Goal: Task Accomplishment & Management: Manage account settings

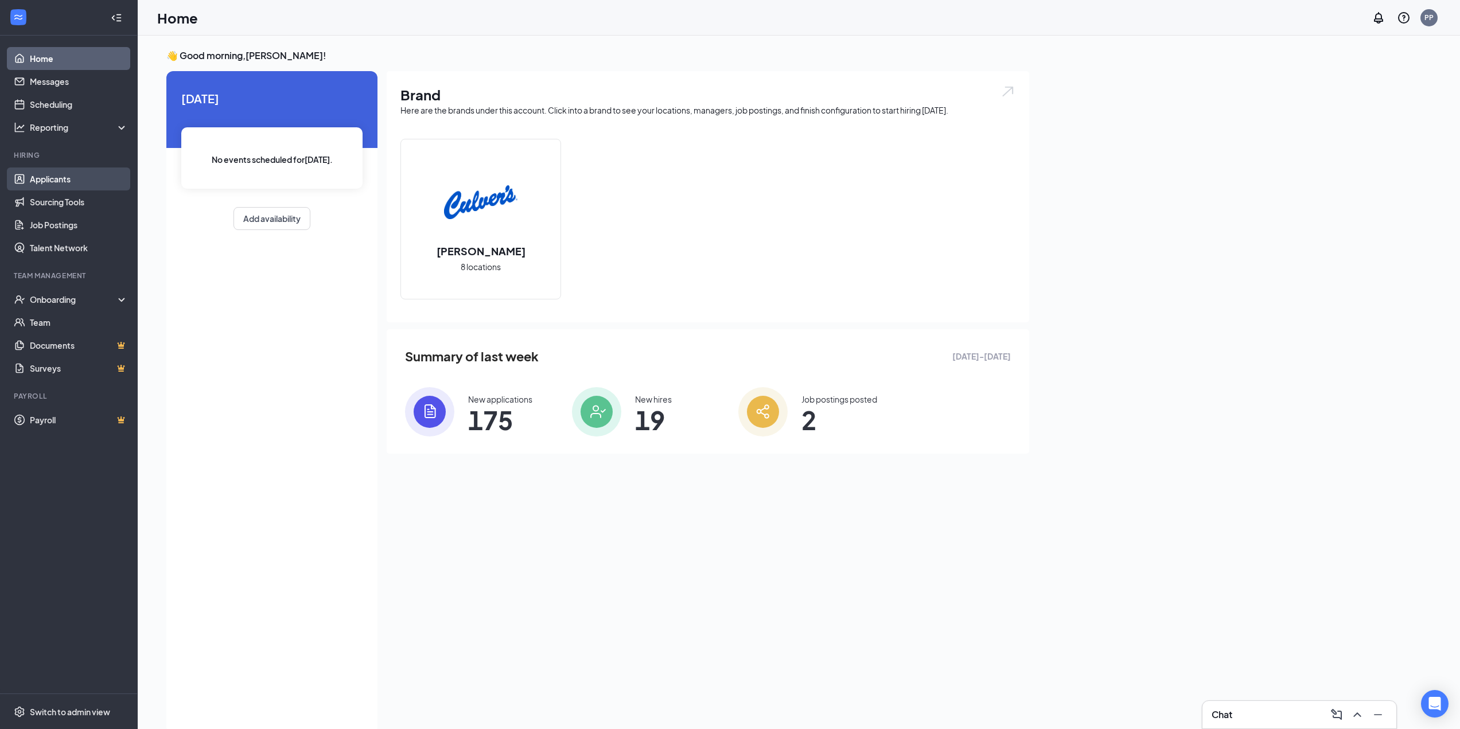
click at [40, 179] on link "Applicants" at bounding box center [79, 179] width 98 height 23
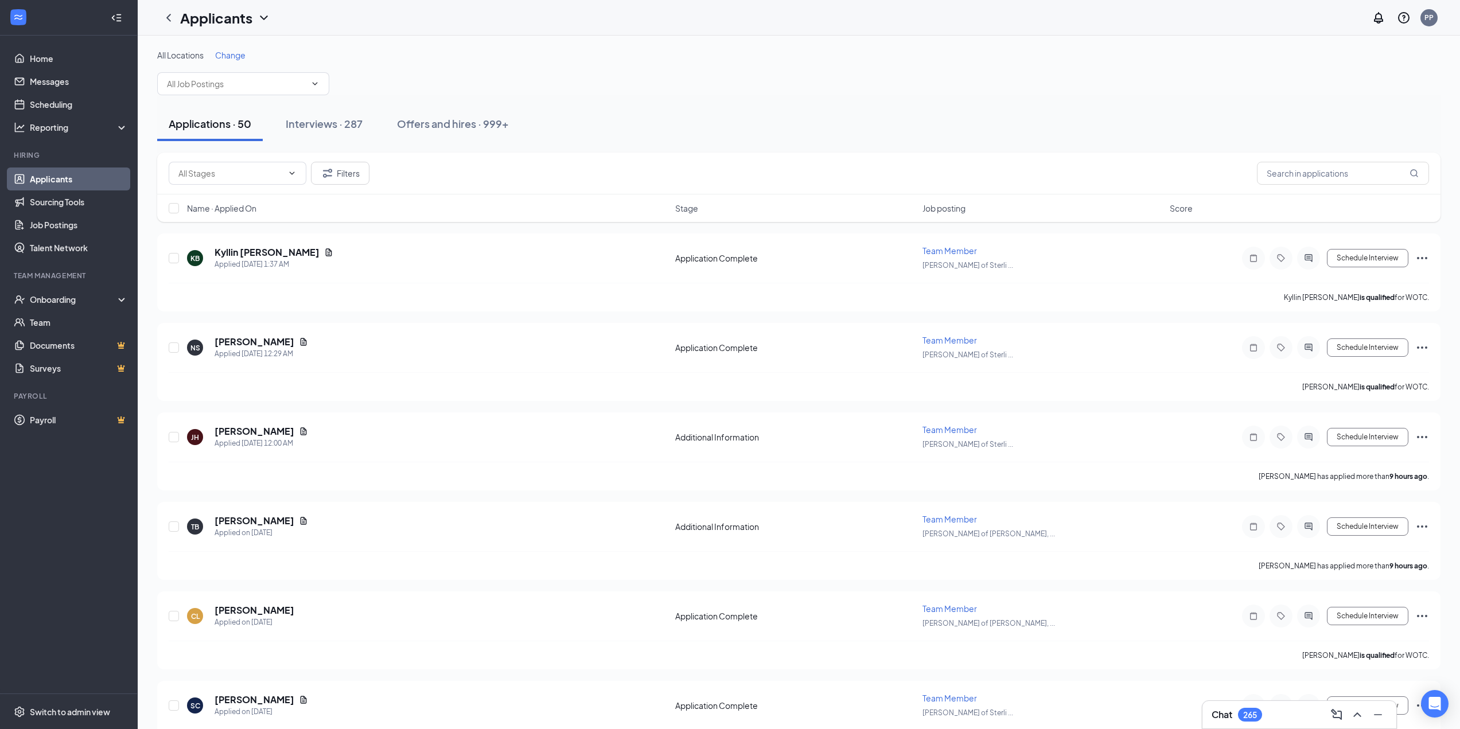
click at [227, 54] on span "Change" at bounding box center [230, 55] width 30 height 10
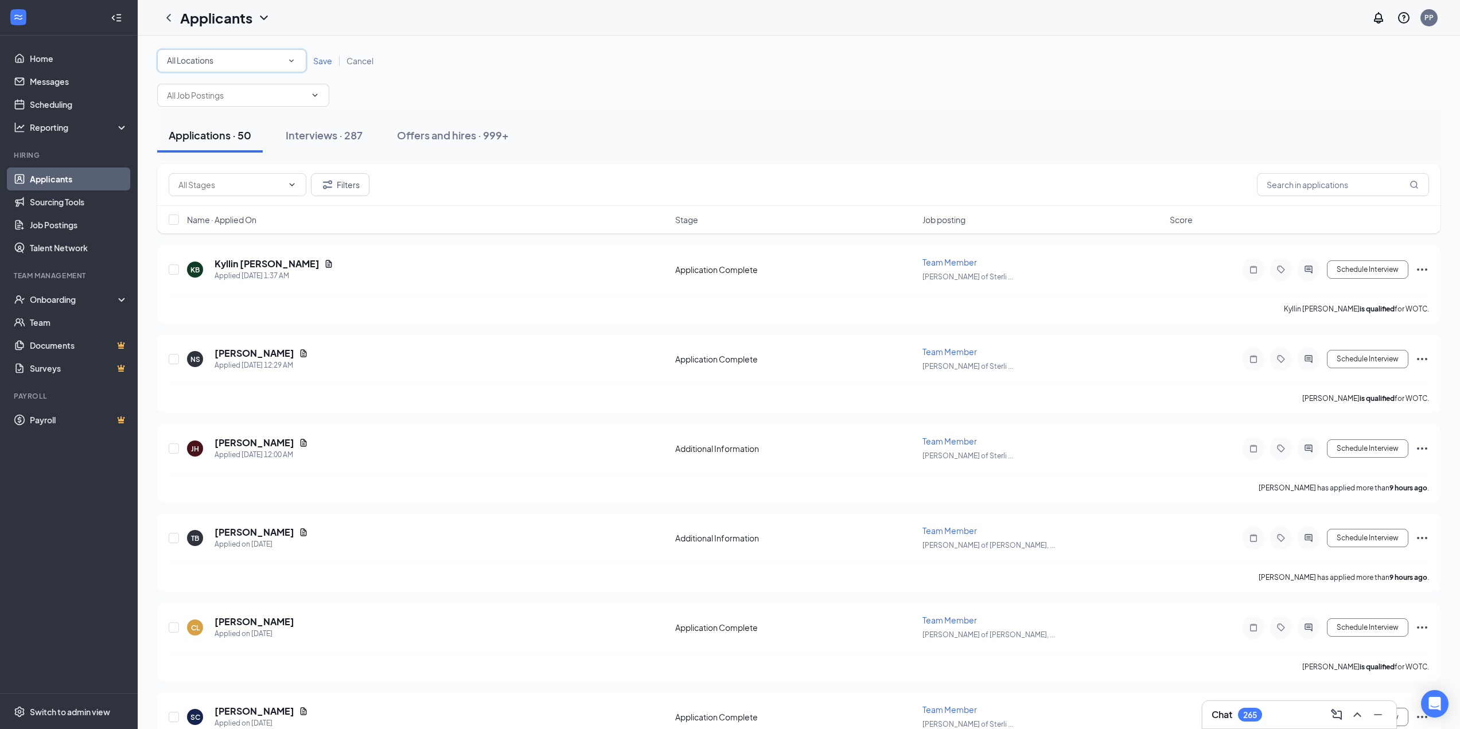
click at [284, 64] on div "All Locations" at bounding box center [232, 61] width 130 height 14
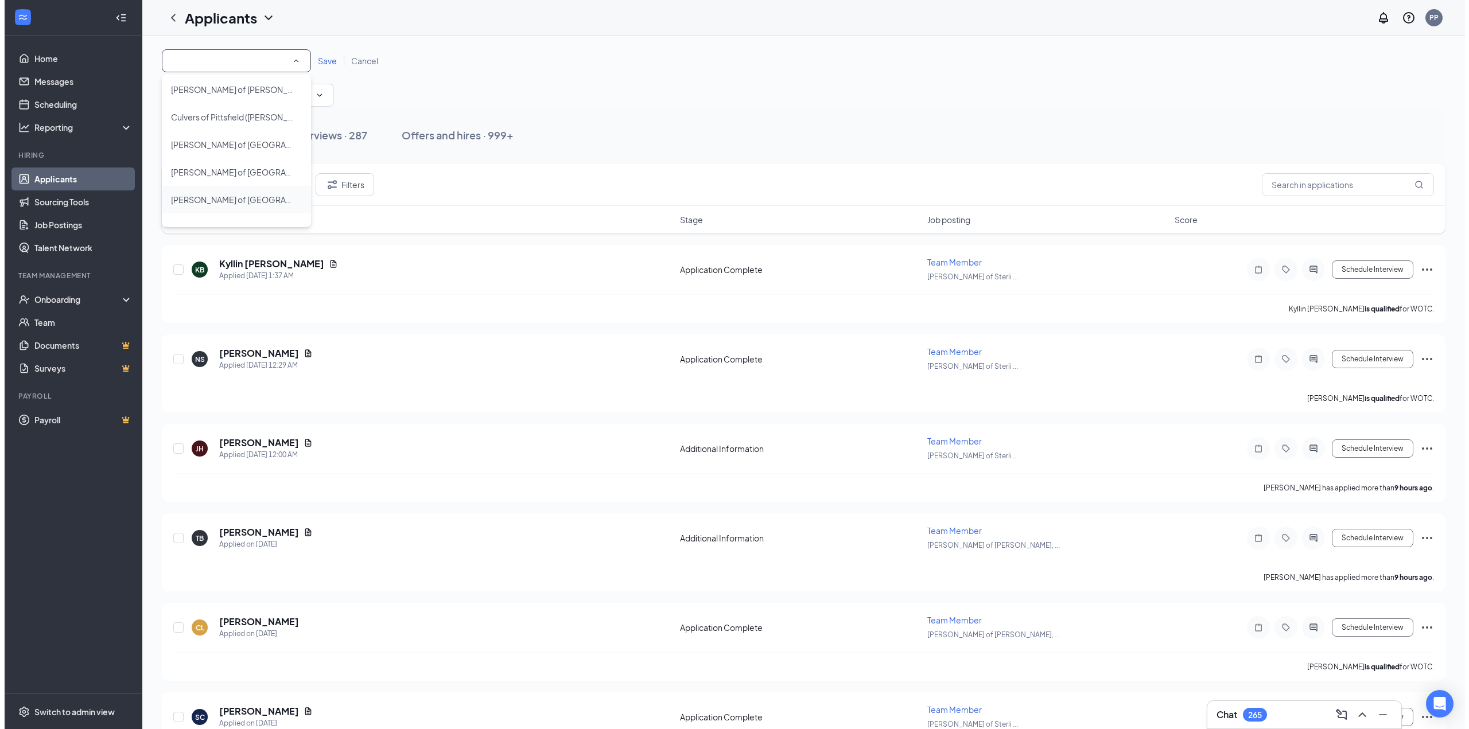
scroll to position [104, 0]
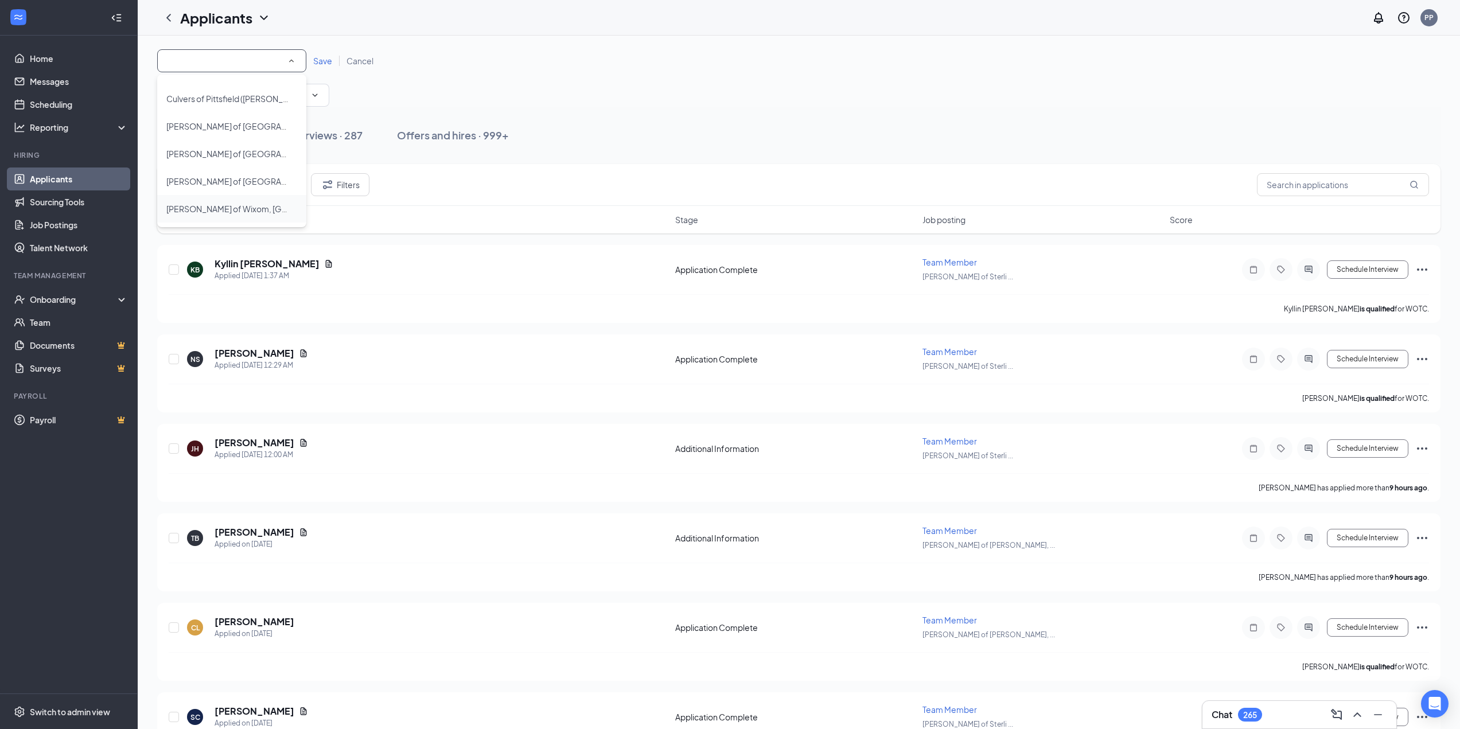
click at [251, 215] on div "[PERSON_NAME] of Wixom, [GEOGRAPHIC_DATA]" at bounding box center [231, 209] width 131 height 14
click at [320, 55] on div "All Locations [PERSON_NAME] of Wixom, [GEOGRAPHIC_DATA] Save Cancel" at bounding box center [799, 60] width 1284 height 23
click at [320, 59] on span "Save" at bounding box center [322, 61] width 19 height 10
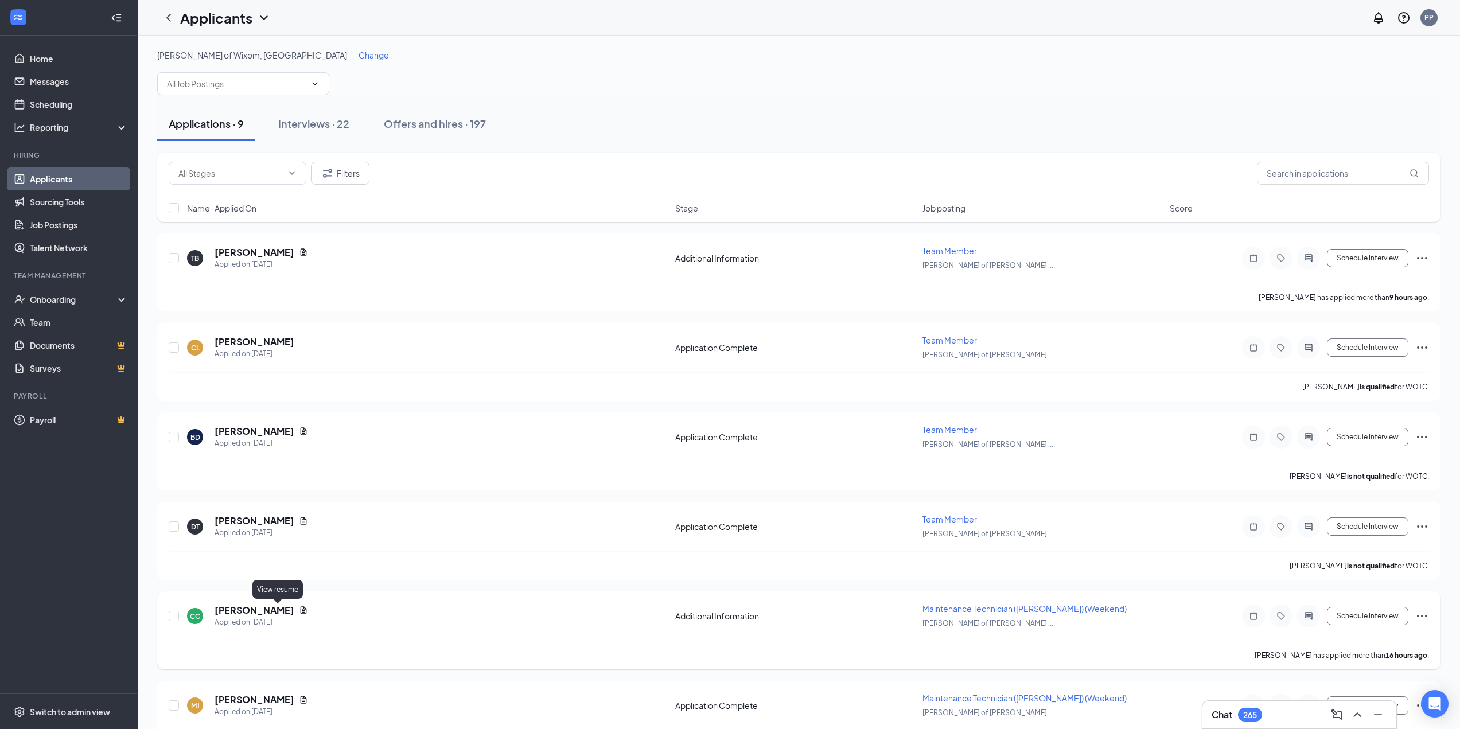
click at [299, 612] on icon "Document" at bounding box center [303, 610] width 9 height 9
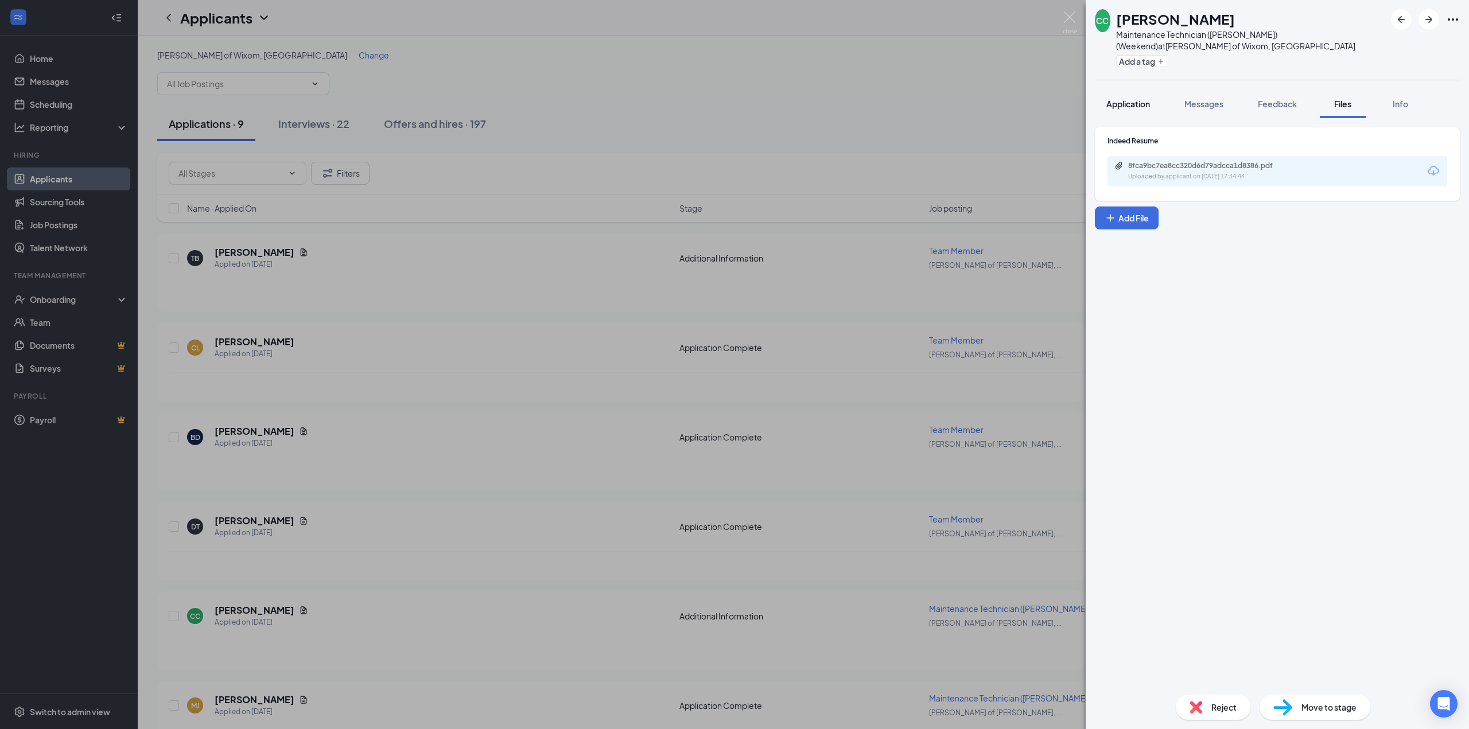
click at [1140, 99] on span "Application" at bounding box center [1128, 104] width 44 height 10
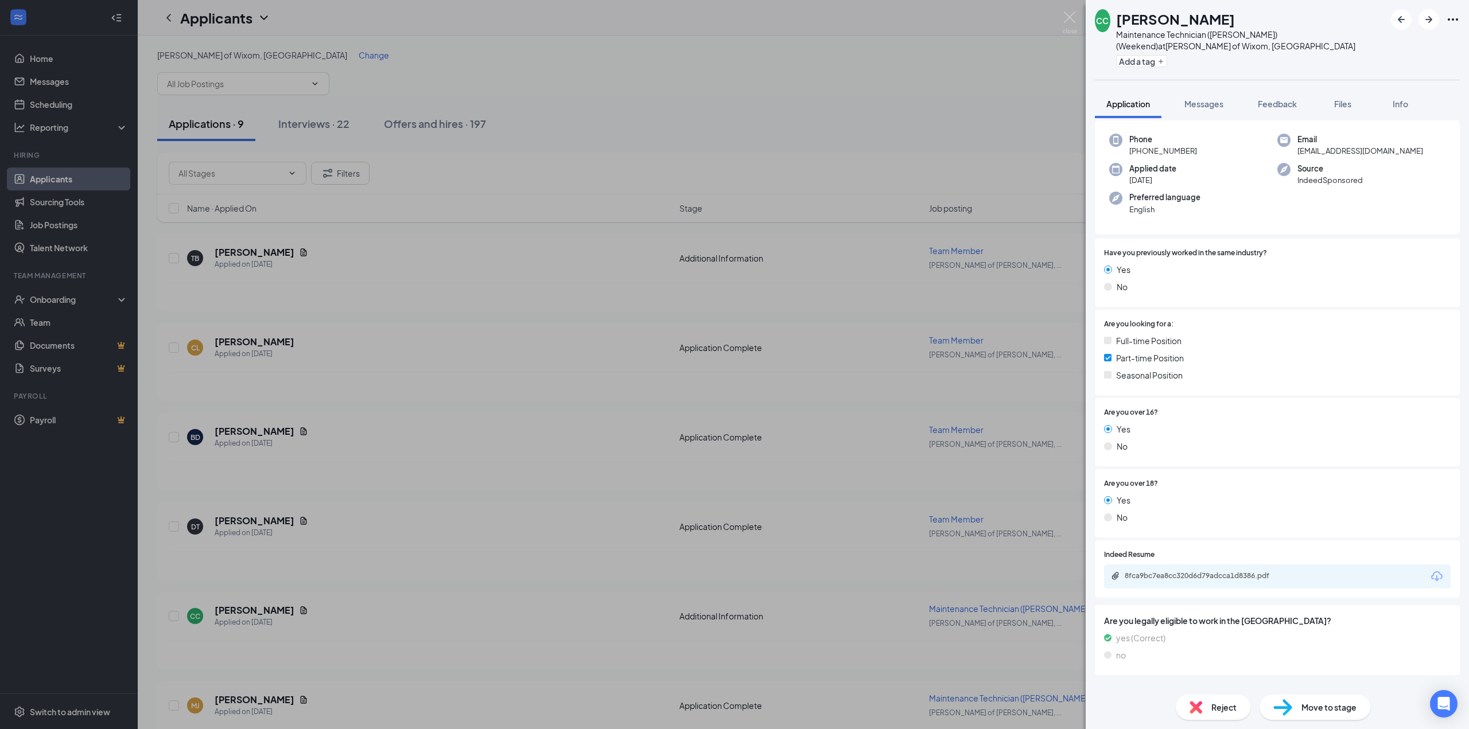
scroll to position [52, 0]
click at [1207, 561] on div "8fca9bc7ea8cc320d6d79adcca1d8386.pdf" at bounding box center [1277, 573] width 347 height 24
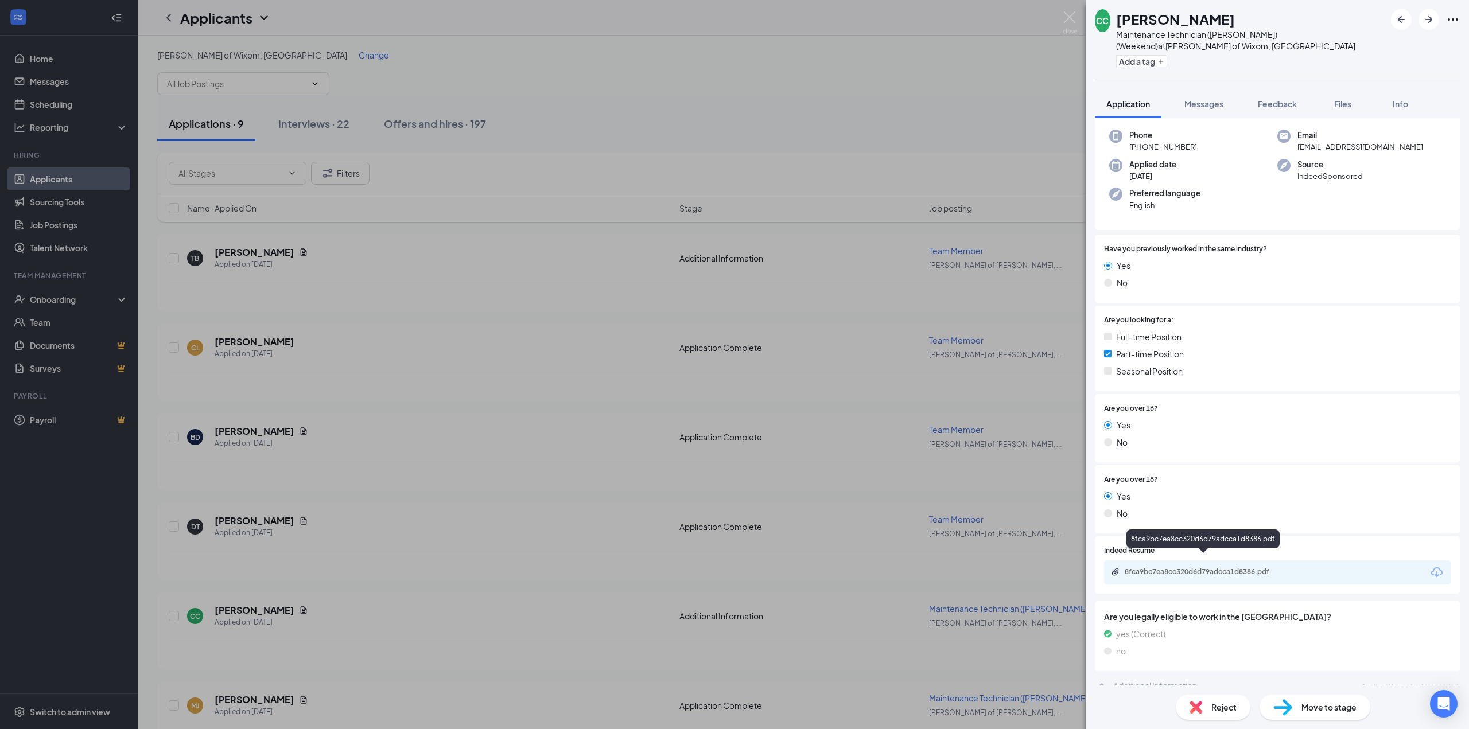
click at [1209, 568] on div "8fca9bc7ea8cc320d6d79adcca1d8386.pdf" at bounding box center [1205, 572] width 161 height 9
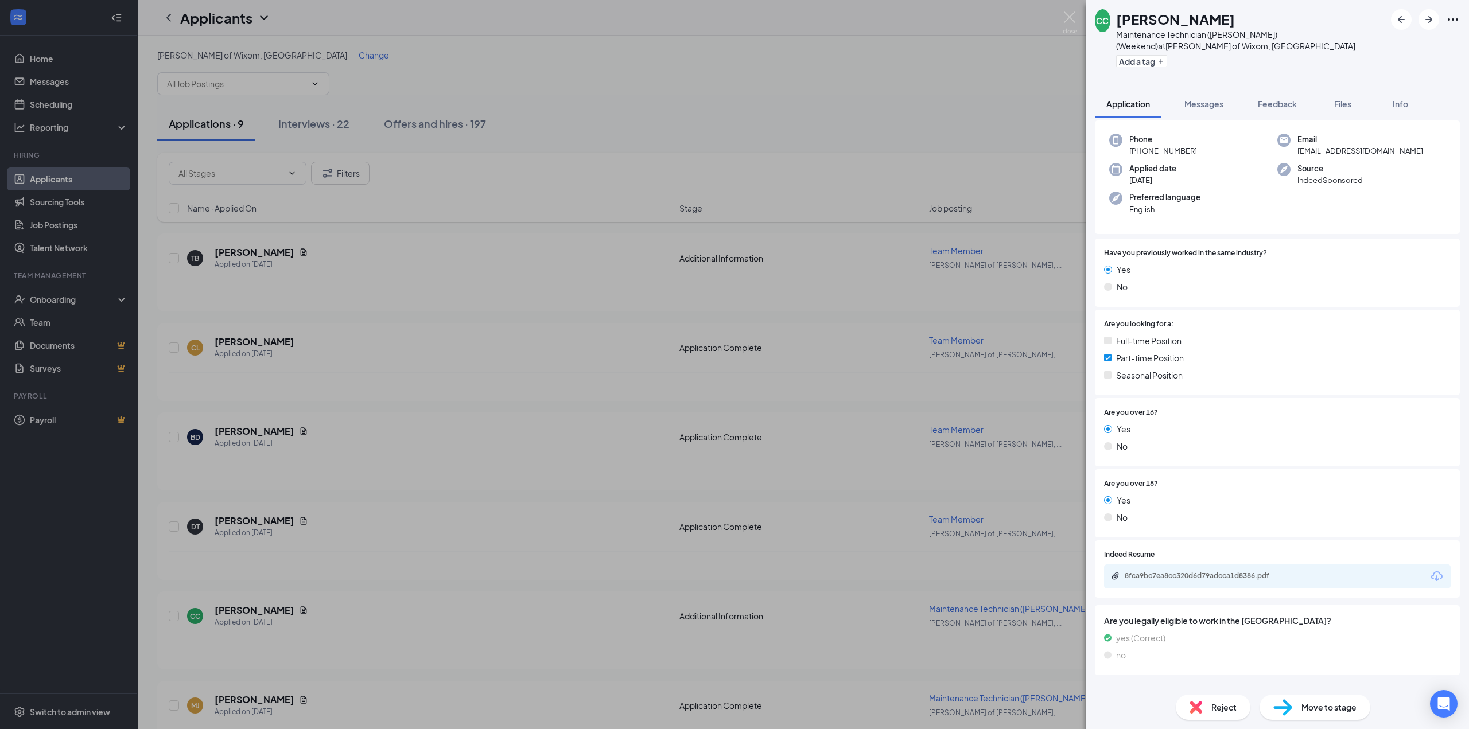
click at [301, 381] on div "CC [PERSON_NAME] Maintenance Technician ([PERSON_NAME]) (Weekend) at [PERSON_NA…" at bounding box center [734, 364] width 1469 height 729
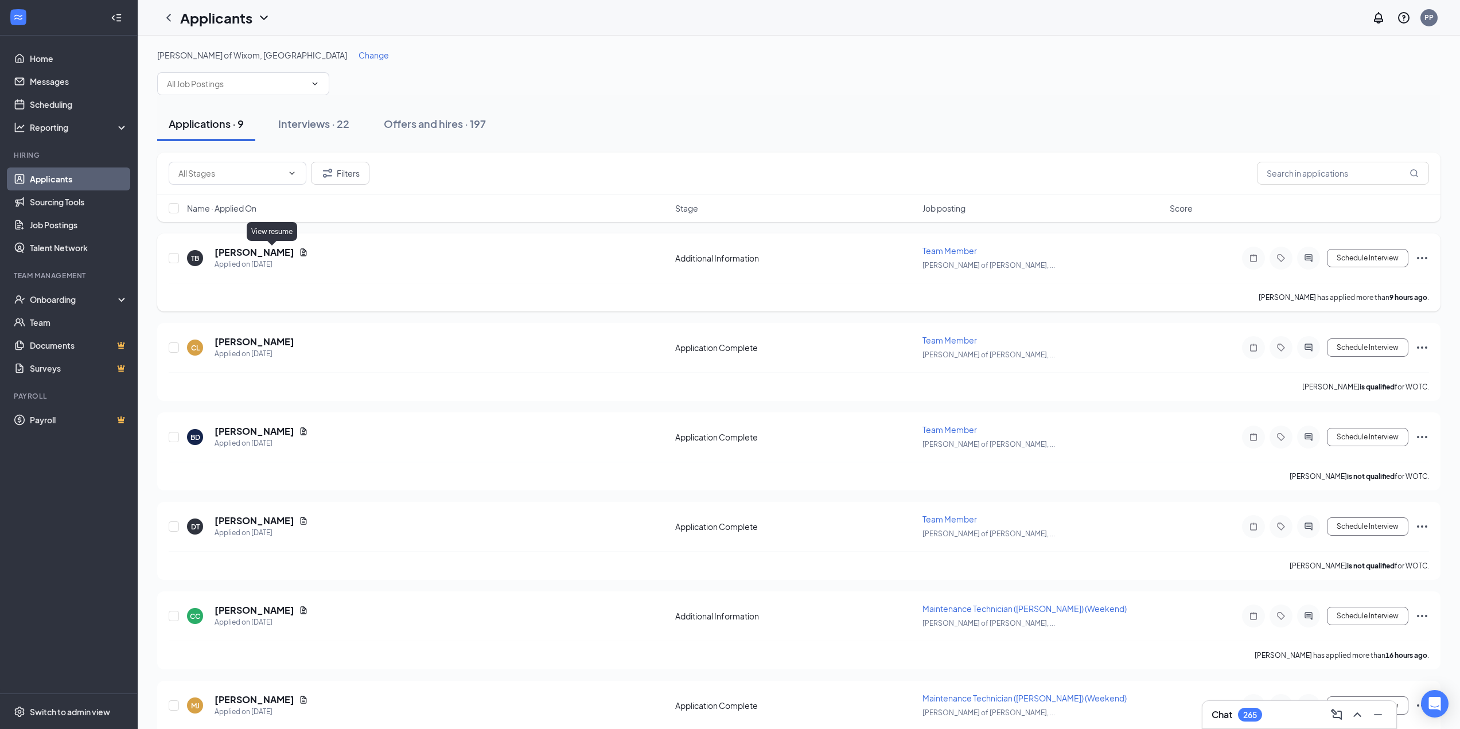
click at [299, 253] on icon "Document" at bounding box center [303, 252] width 9 height 9
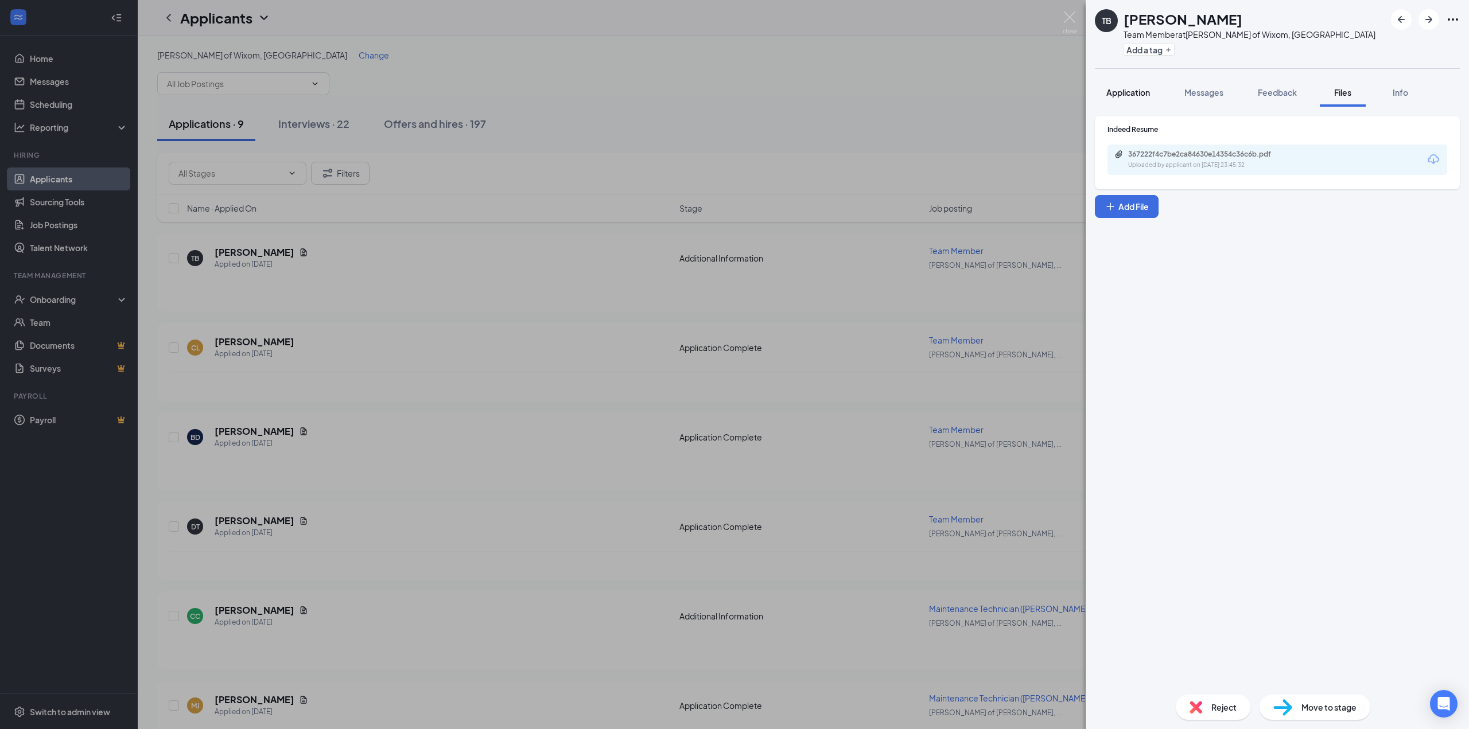
click at [1144, 90] on span "Application" at bounding box center [1128, 92] width 44 height 10
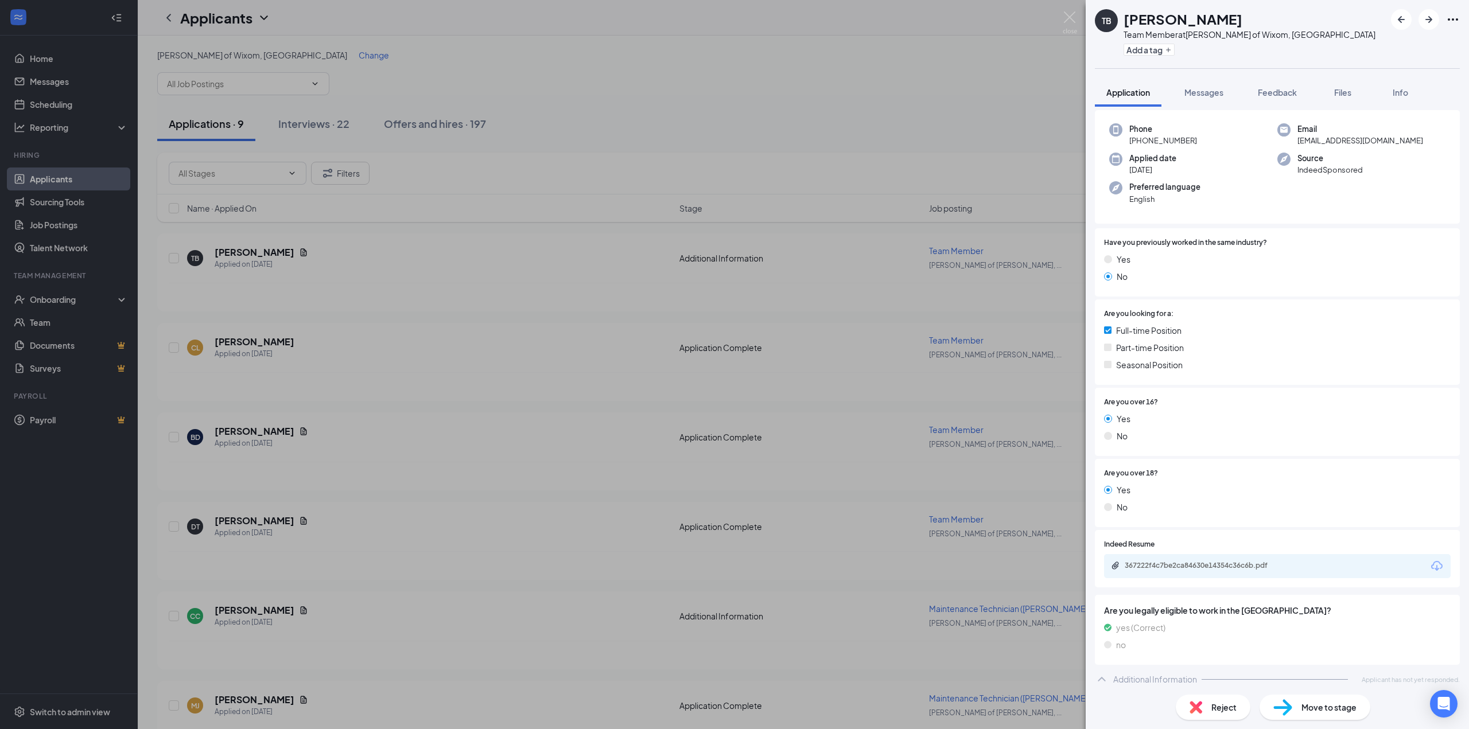
scroll to position [52, 0]
click at [1191, 561] on div "367222f4c7be2ca84630e14354c36c6b.pdf" at bounding box center [1205, 560] width 161 height 9
click at [1425, 32] on div "TB [PERSON_NAME] Team Member at [PERSON_NAME] of Wixom, [GEOGRAPHIC_DATA] Add a…" at bounding box center [1277, 34] width 383 height 68
click at [1425, 21] on icon "ArrowRight" at bounding box center [1429, 20] width 14 height 14
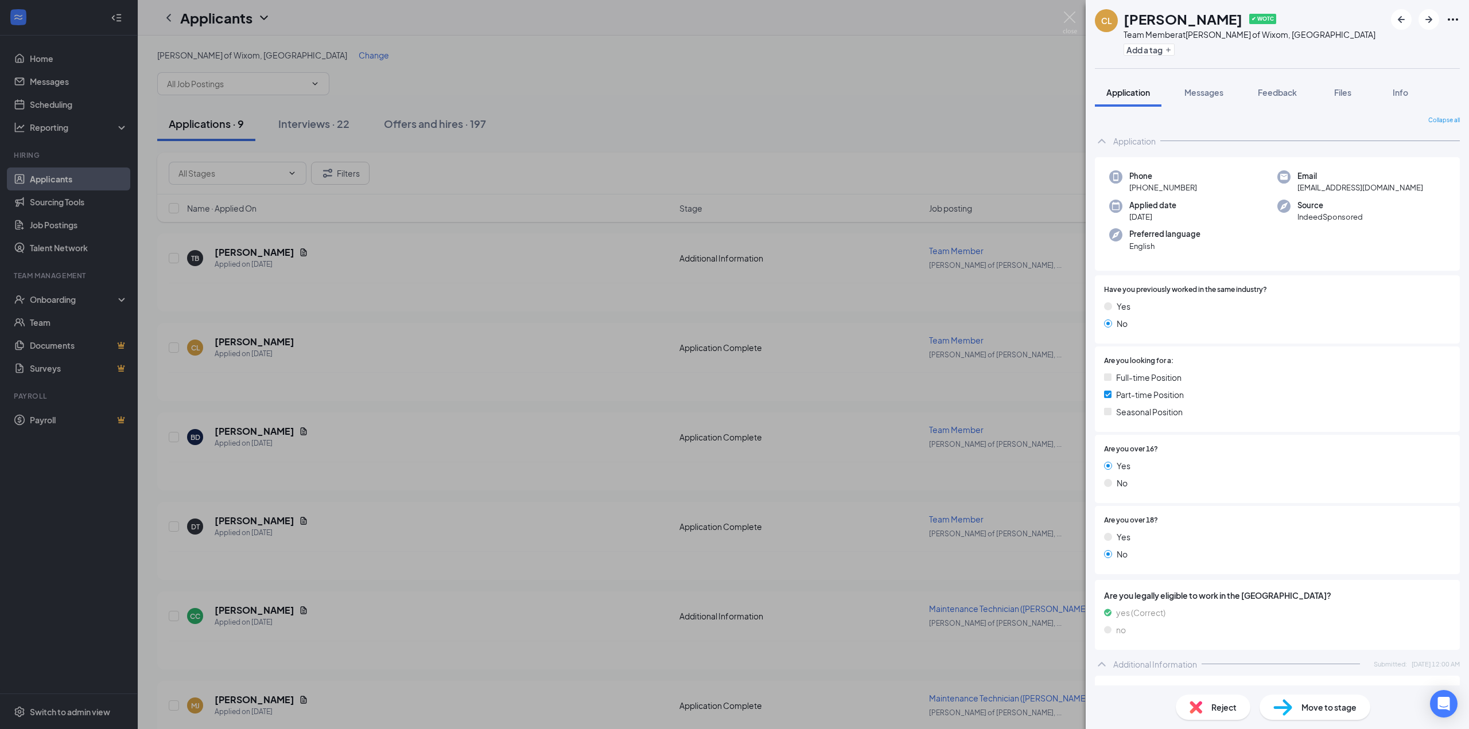
click at [659, 397] on div "[PERSON_NAME] ✔ WOTC Team Member at [PERSON_NAME] of Wixom, [GEOGRAPHIC_DATA] A…" at bounding box center [734, 364] width 1469 height 729
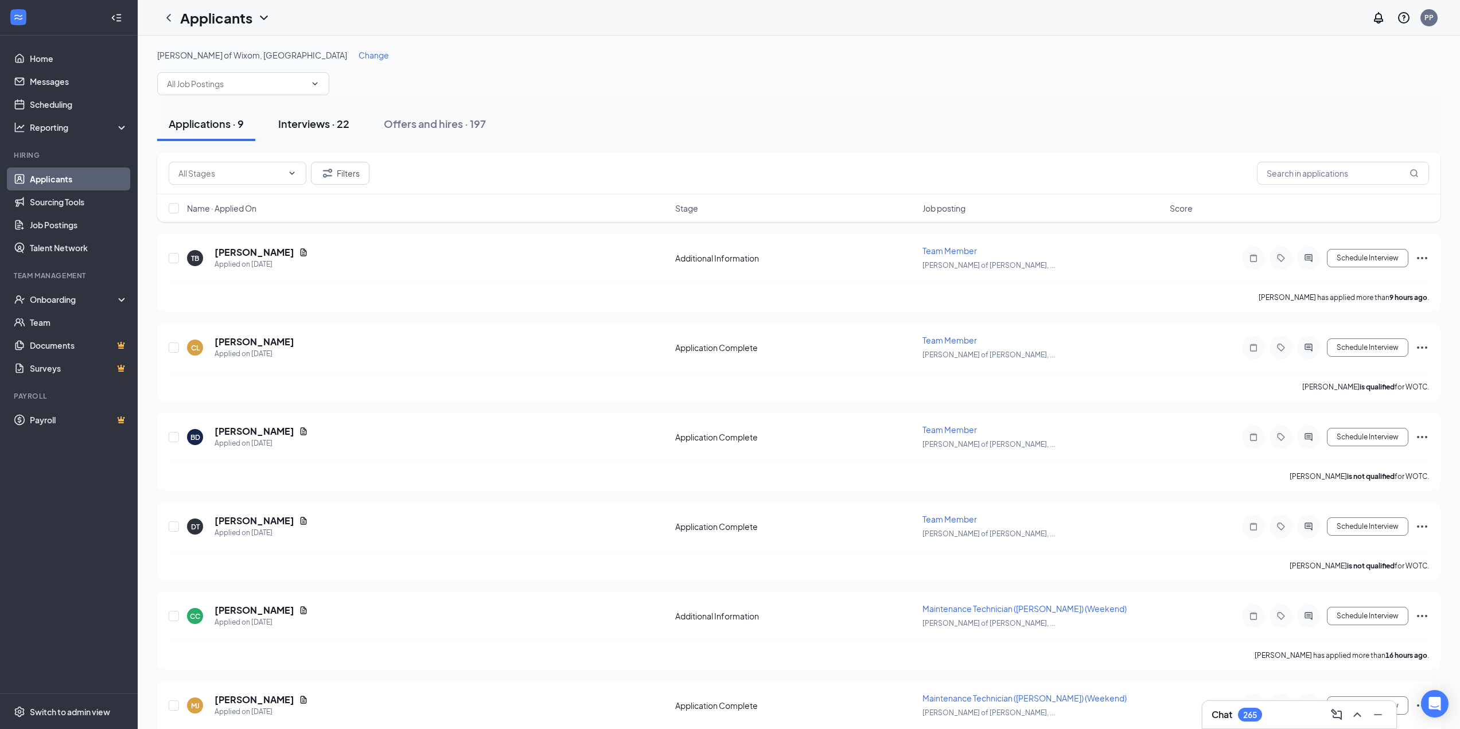
click at [313, 122] on div "Interviews · 22" at bounding box center [313, 123] width 71 height 14
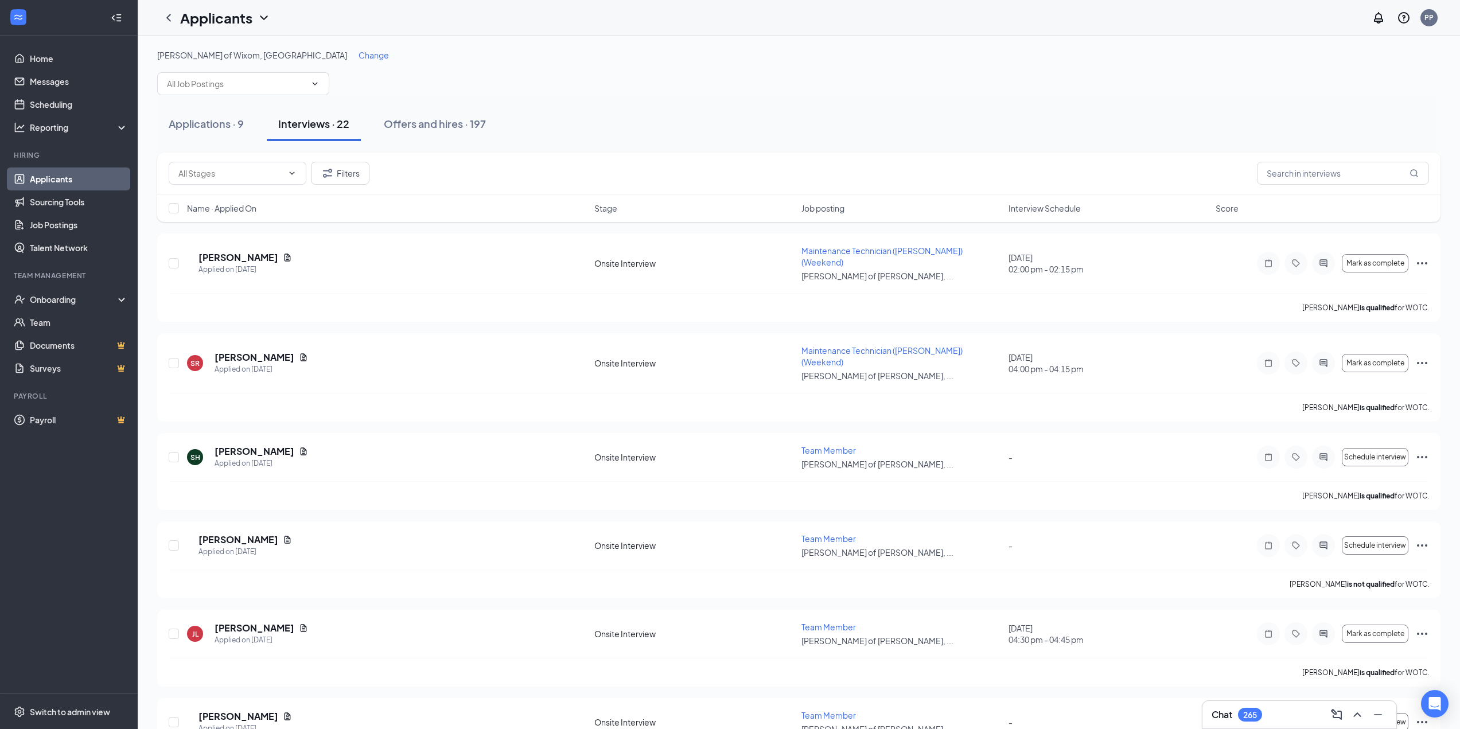
click at [1055, 203] on span "Interview Schedule" at bounding box center [1045, 208] width 72 height 11
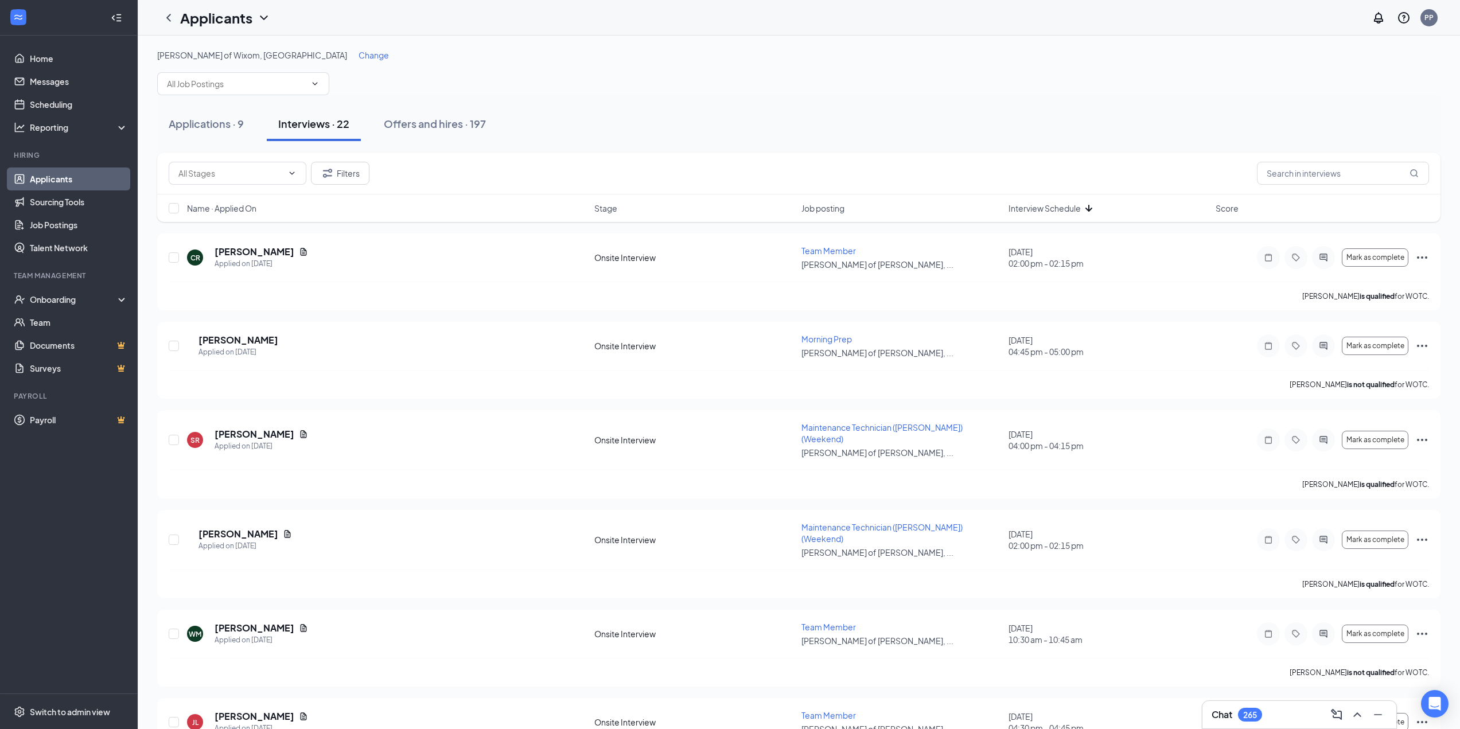
click at [1090, 208] on icon "ArrowDown" at bounding box center [1089, 208] width 14 height 14
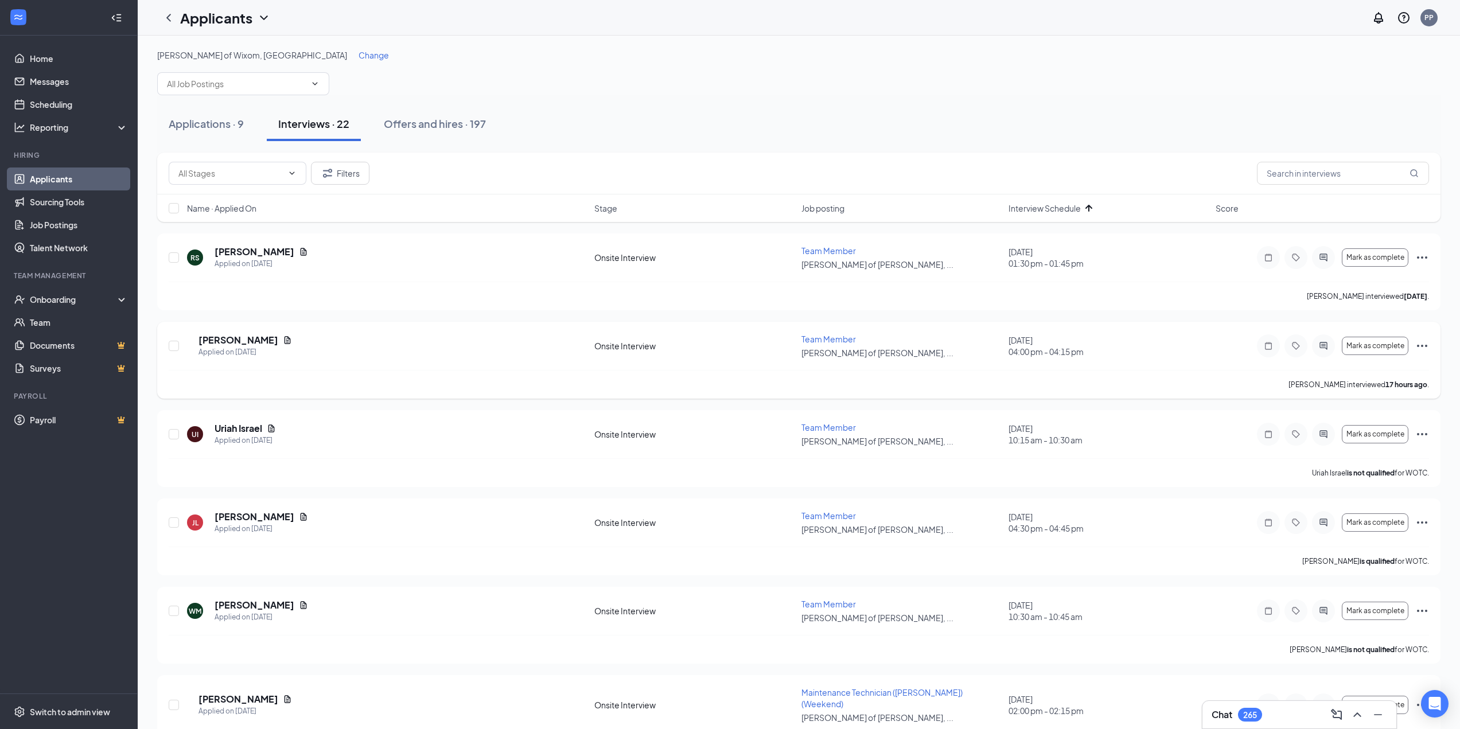
click at [1425, 339] on icon "Ellipses" at bounding box center [1423, 346] width 14 height 14
click at [1193, 360] on div "[PERSON_NAME] Applied on [DATE] Onsite Interview Team Member [PERSON_NAME] of […" at bounding box center [799, 351] width 1261 height 37
click at [1415, 347] on div "Mark as complete" at bounding box center [1343, 346] width 172 height 23
click at [1425, 346] on icon "Ellipses" at bounding box center [1423, 346] width 14 height 14
click at [1373, 444] on p "Mark as no-show" at bounding box center [1370, 438] width 103 height 11
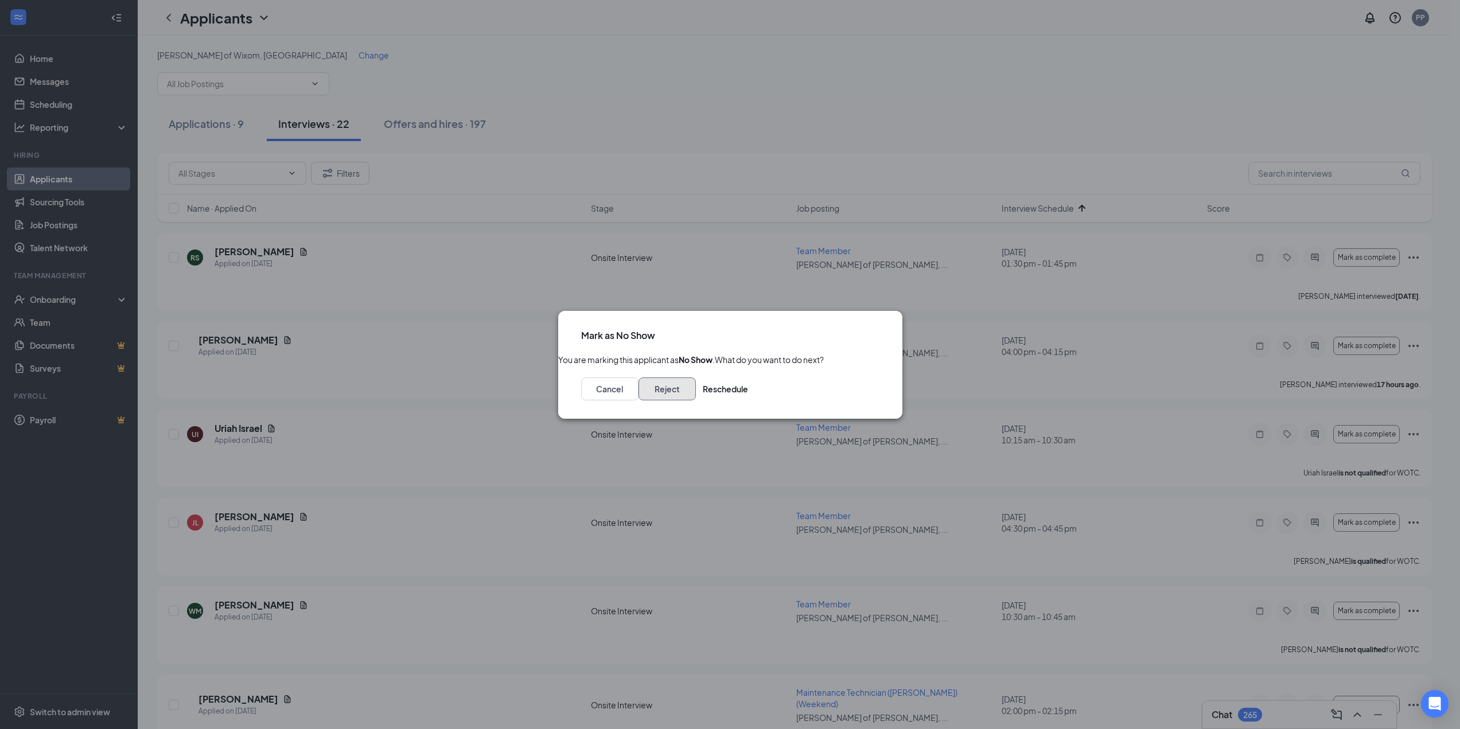
click at [696, 396] on button "Reject" at bounding box center [667, 389] width 57 height 23
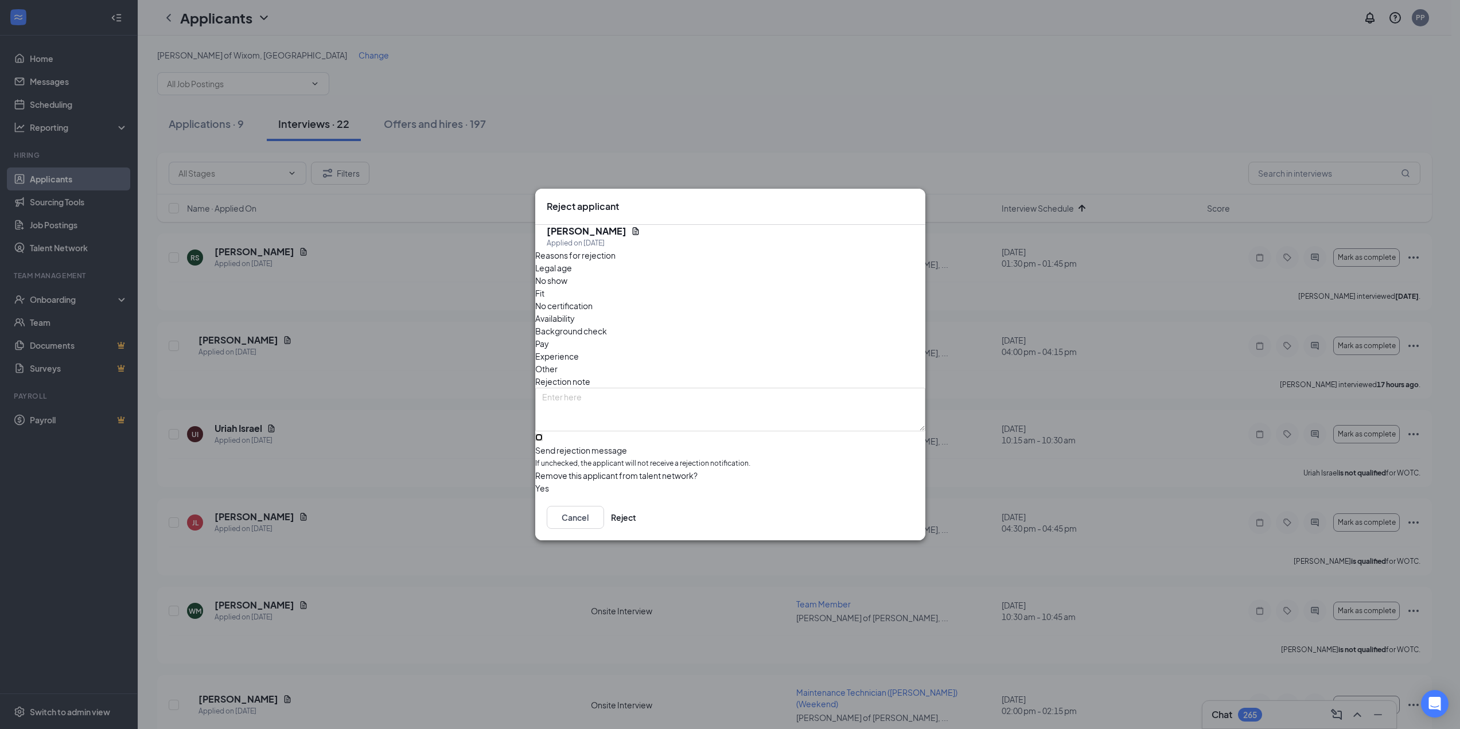
click at [543, 434] on input "Send rejection message If unchecked, the applicant will not receive a rejection…" at bounding box center [538, 437] width 7 height 7
checkbox input "true"
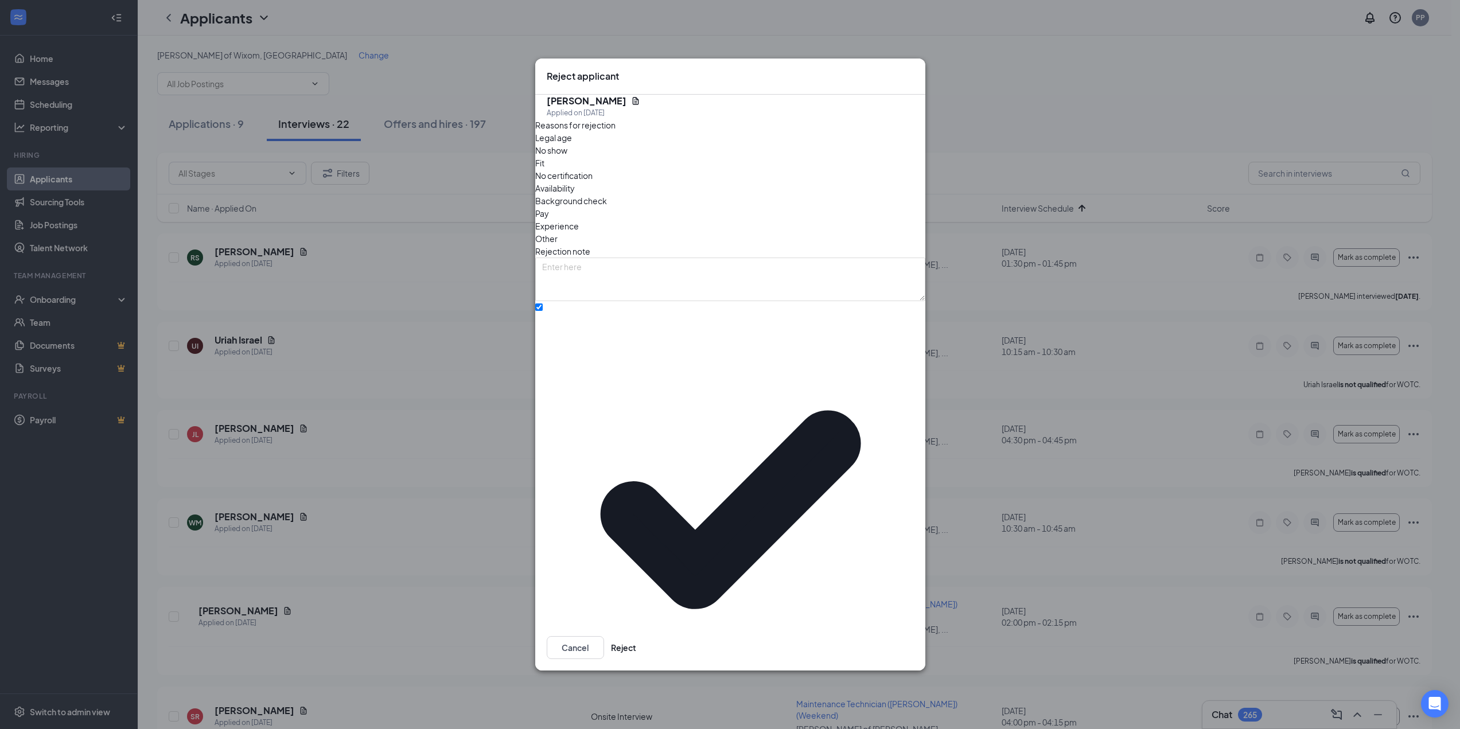
click at [568, 157] on span "No show" at bounding box center [551, 150] width 32 height 13
click at [636, 636] on button "Reject" at bounding box center [623, 647] width 25 height 23
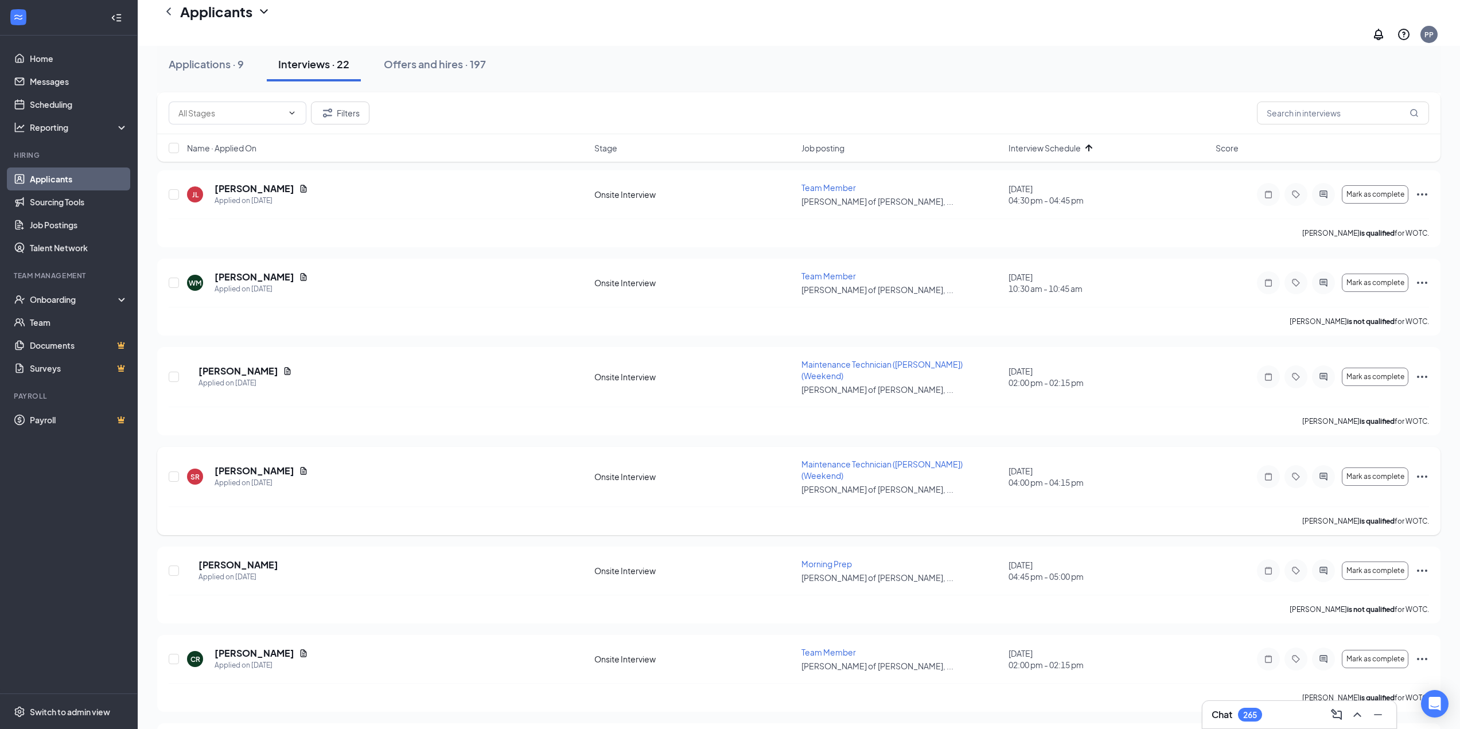
scroll to position [344, 0]
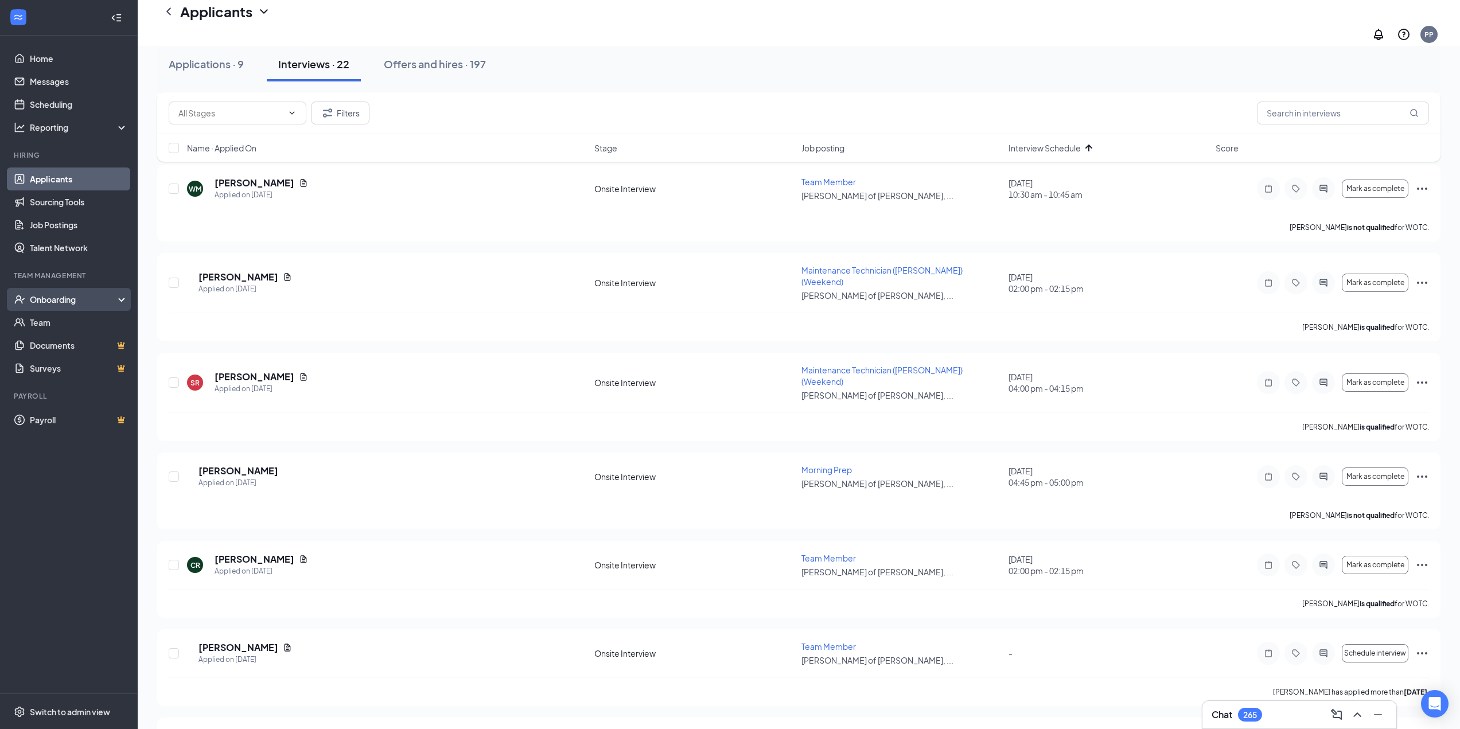
click at [121, 296] on div "Onboarding" at bounding box center [69, 299] width 138 height 23
click at [68, 329] on link "Overview" at bounding box center [78, 324] width 100 height 23
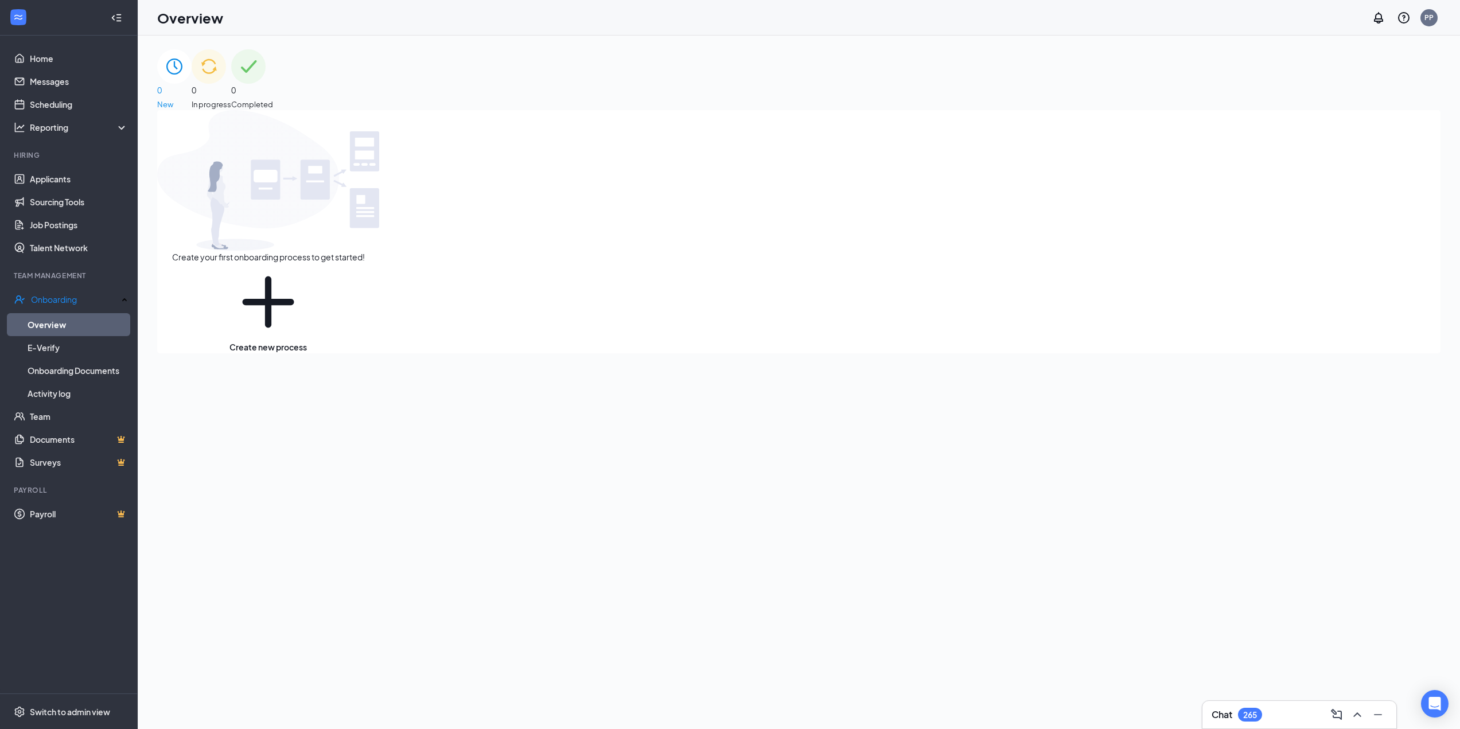
click at [231, 79] on div "0 In progress" at bounding box center [212, 79] width 40 height 61
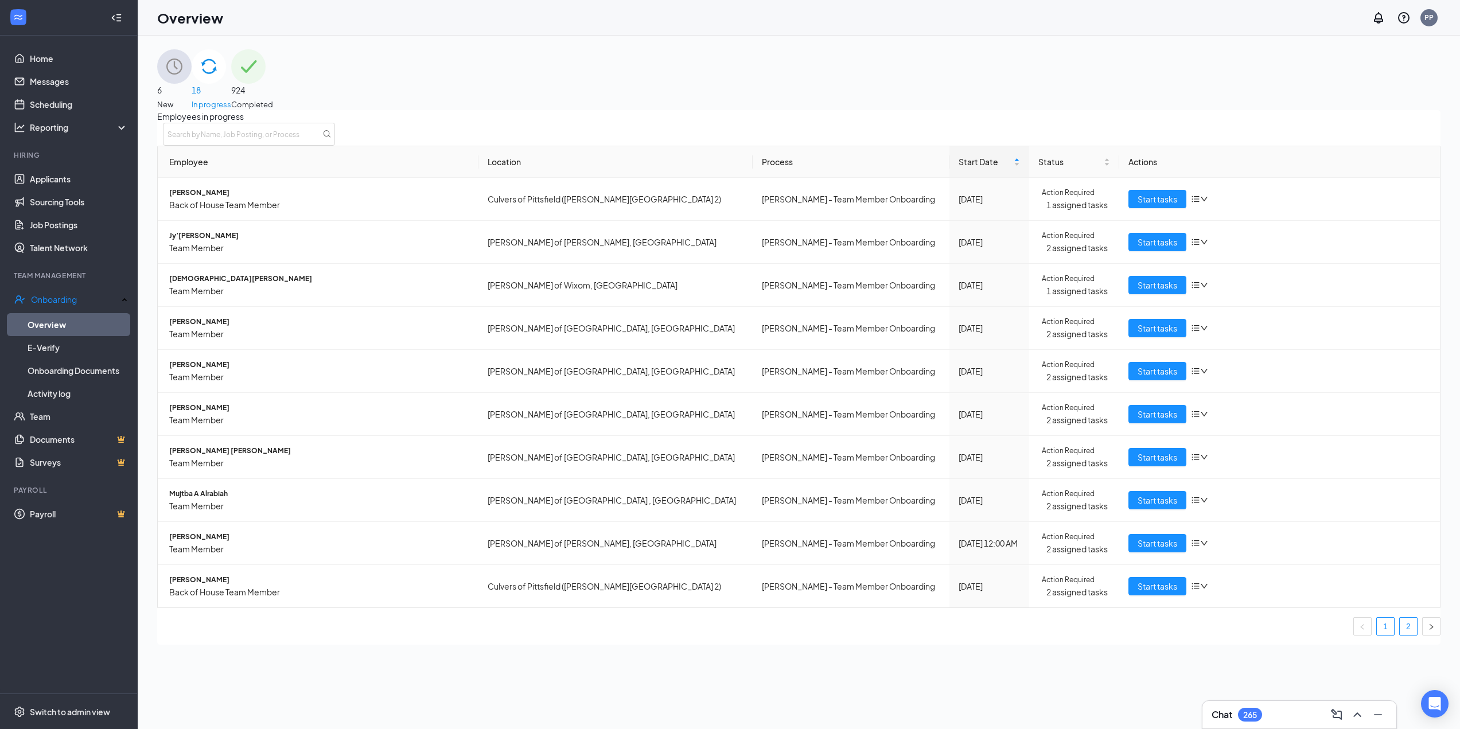
click at [1400, 627] on link "2" at bounding box center [1408, 626] width 17 height 17
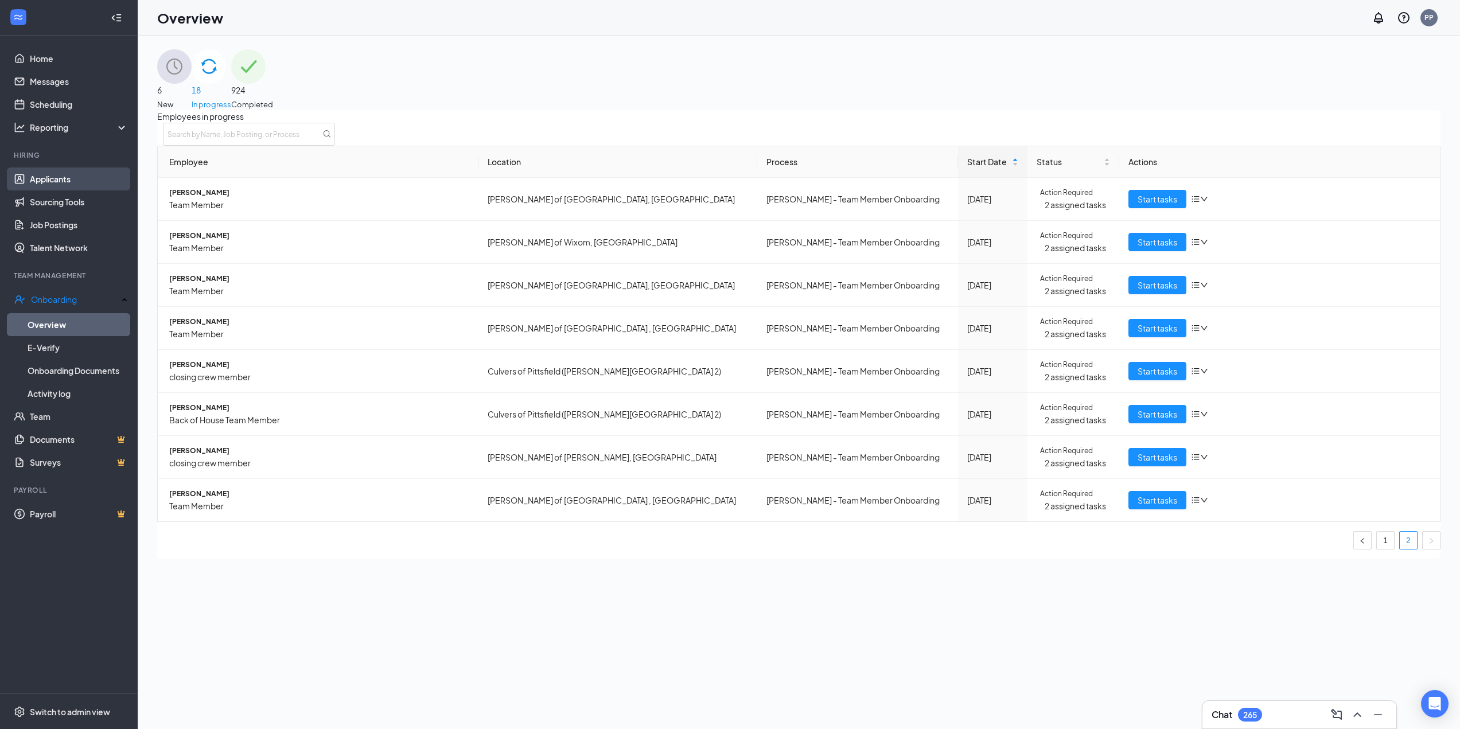
click at [68, 173] on link "Applicants" at bounding box center [79, 179] width 98 height 23
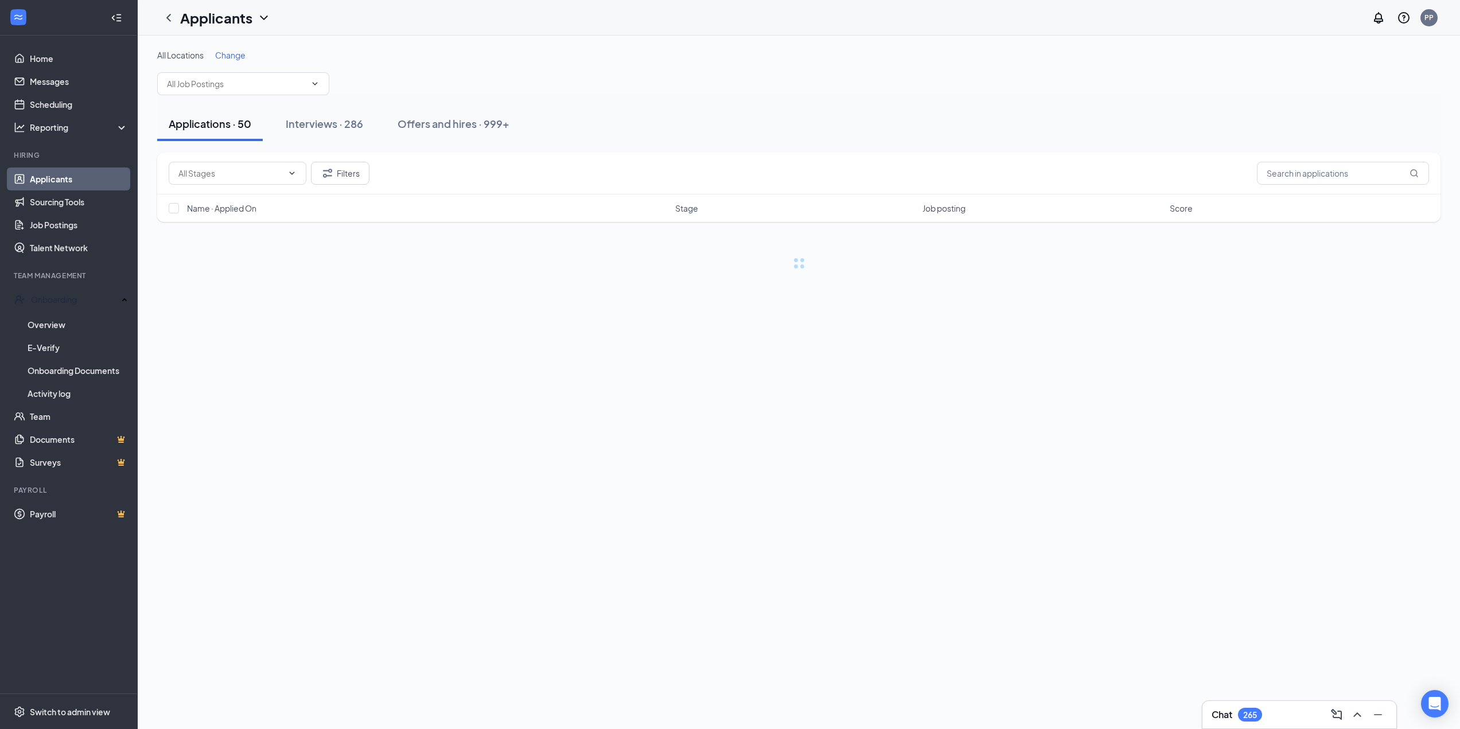
click at [230, 56] on span "Change" at bounding box center [230, 55] width 30 height 10
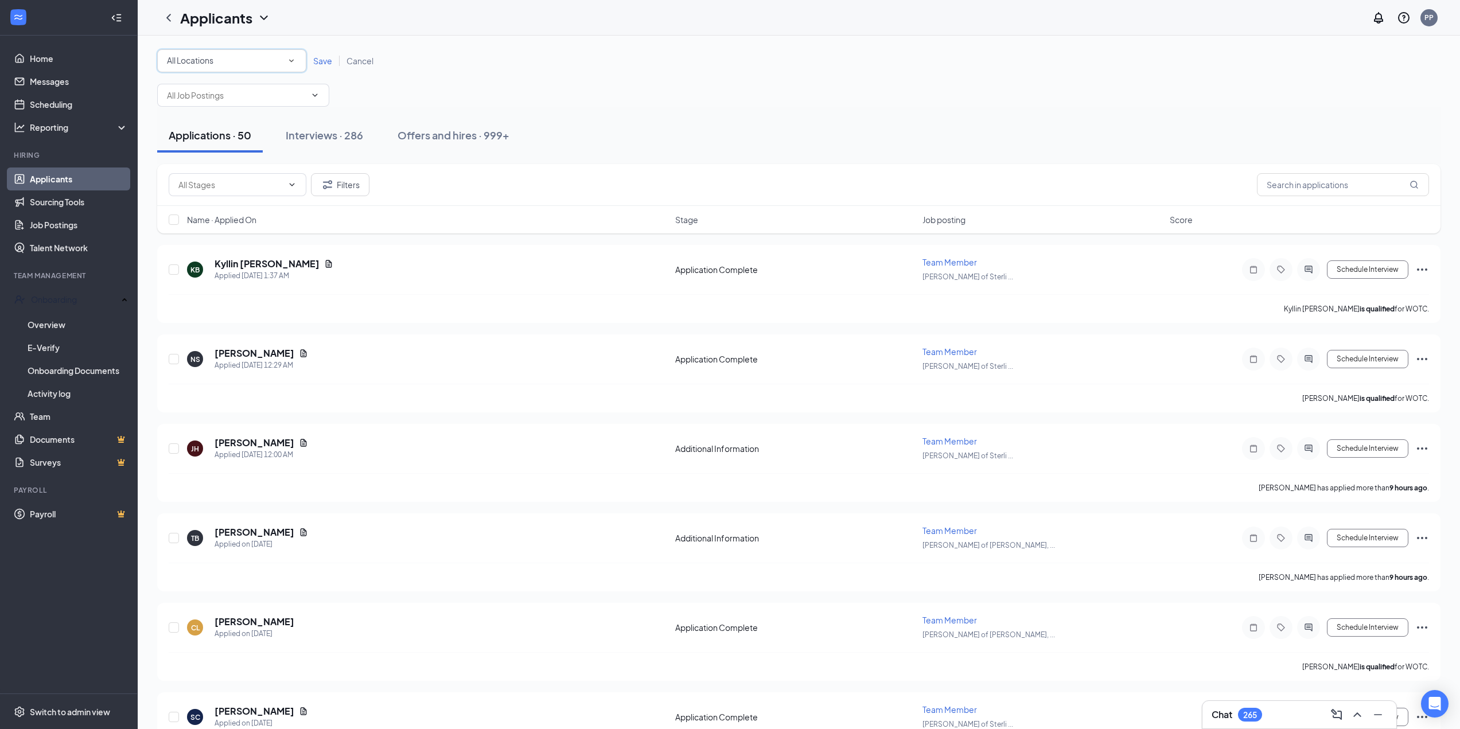
click at [261, 59] on div "All Locations" at bounding box center [232, 61] width 130 height 14
click at [262, 203] on div "[PERSON_NAME] of Wixom, [GEOGRAPHIC_DATA]" at bounding box center [232, 207] width 140 height 14
click at [316, 63] on span "Save" at bounding box center [322, 61] width 19 height 10
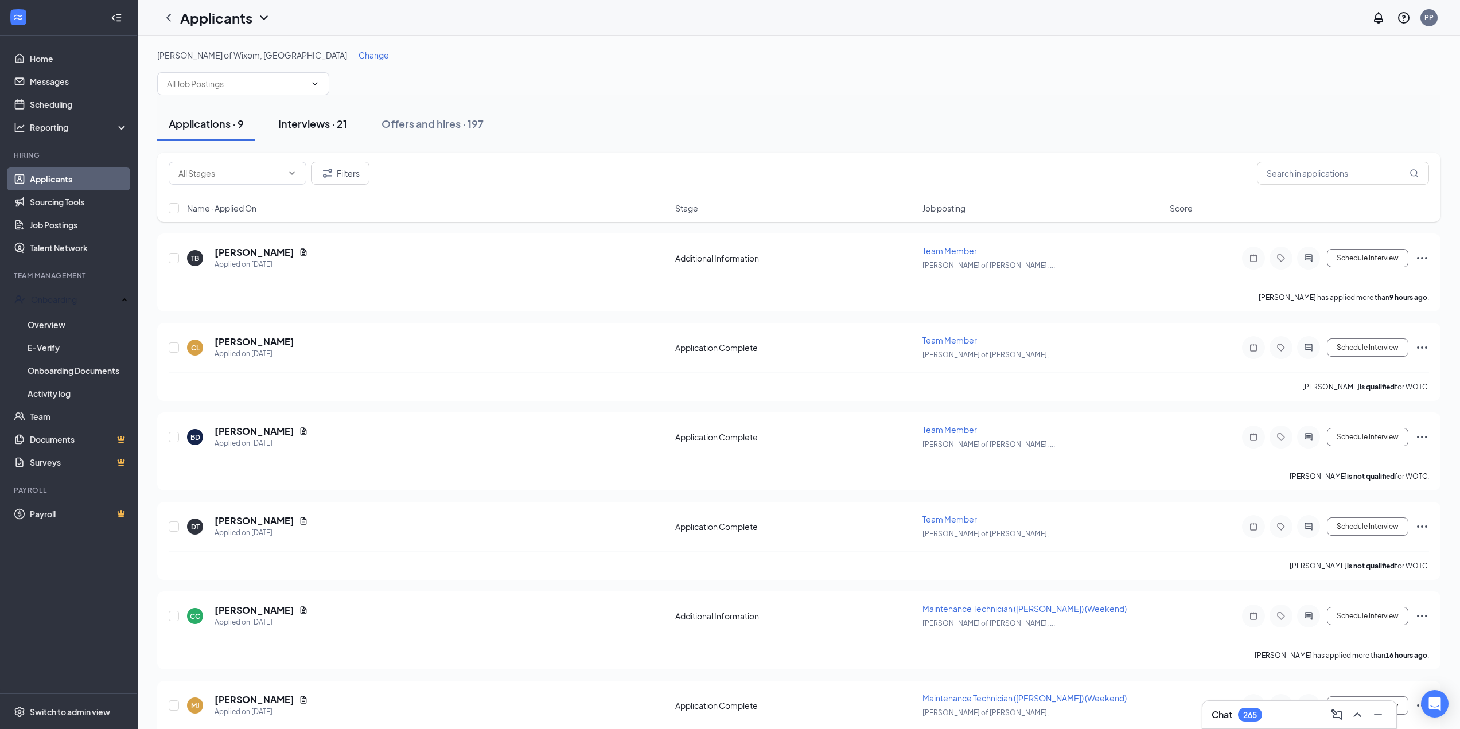
click at [335, 126] on div "Interviews · 21" at bounding box center [312, 123] width 69 height 14
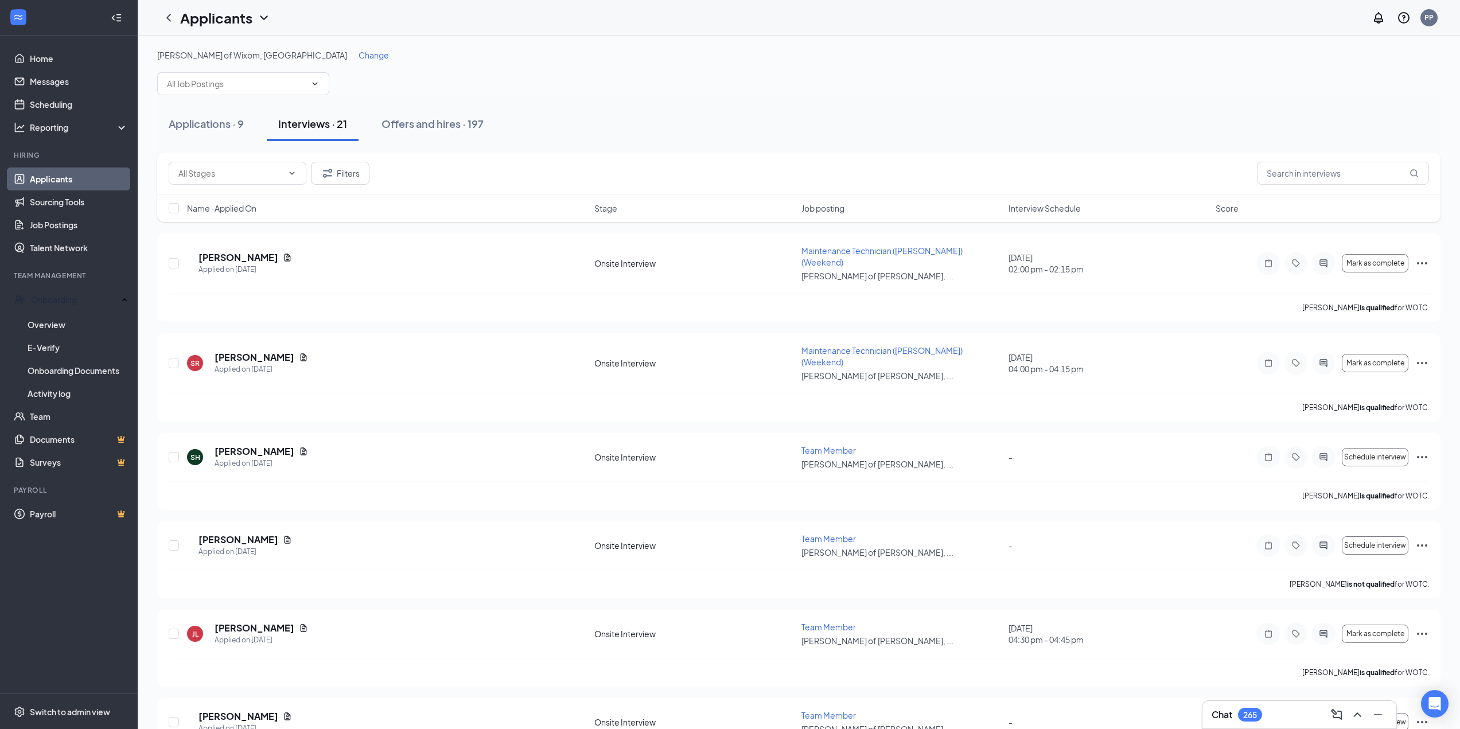
click at [1056, 208] on span "Interview Schedule" at bounding box center [1045, 208] width 72 height 11
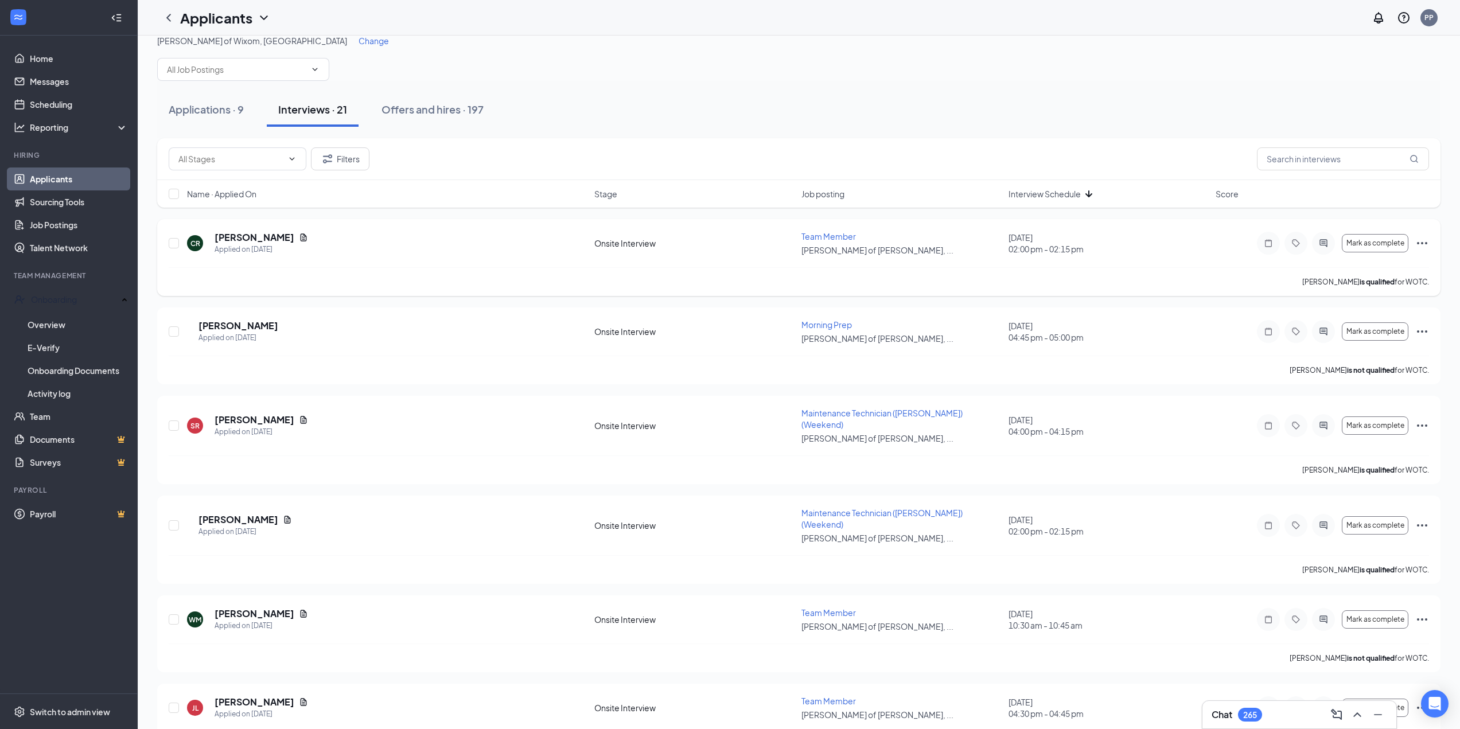
scroll to position [57, 0]
